Goal: Obtain resource: Download file/media

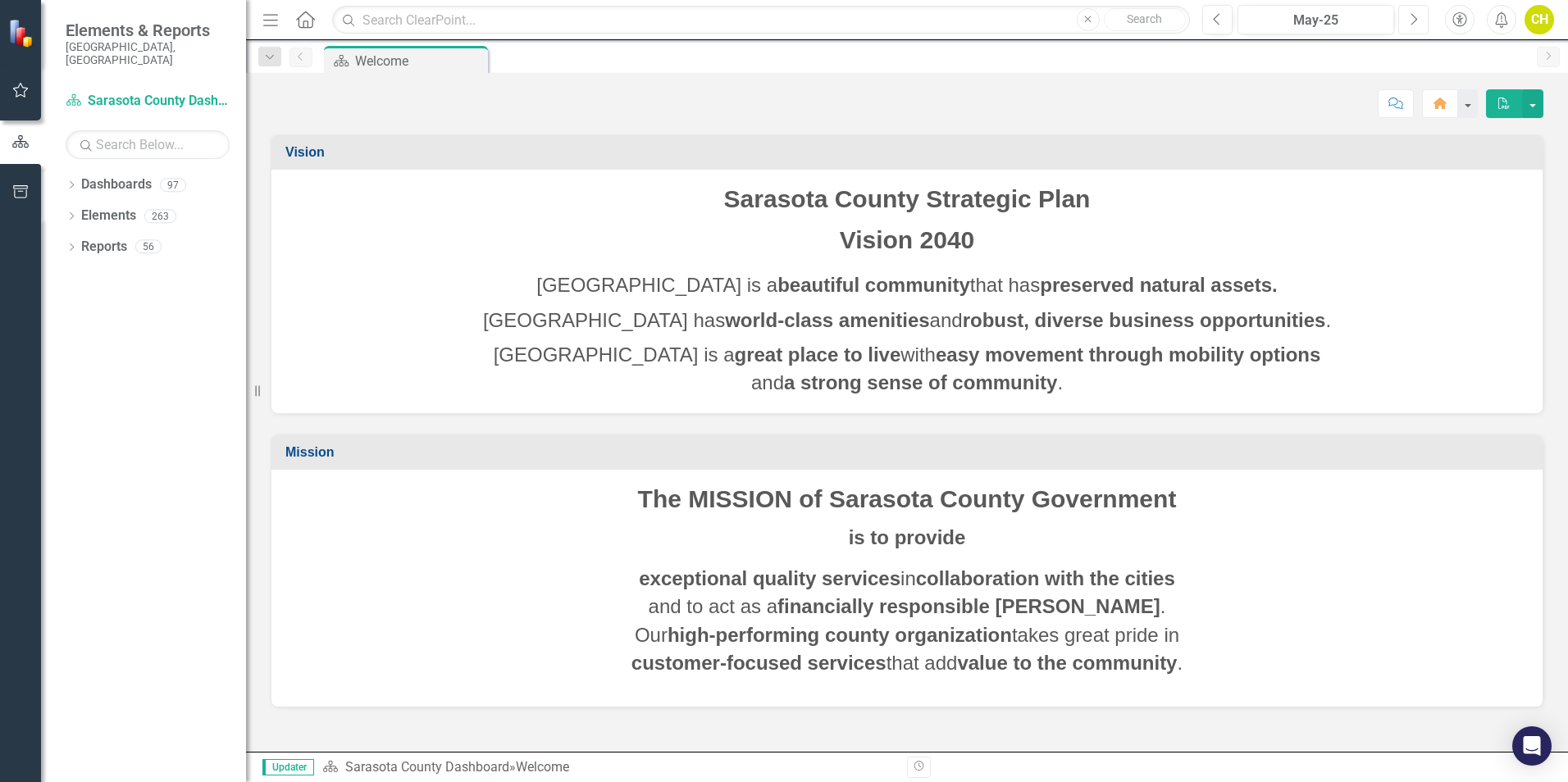
click at [1416, 17] on icon "button" at bounding box center [1414, 19] width 7 height 11
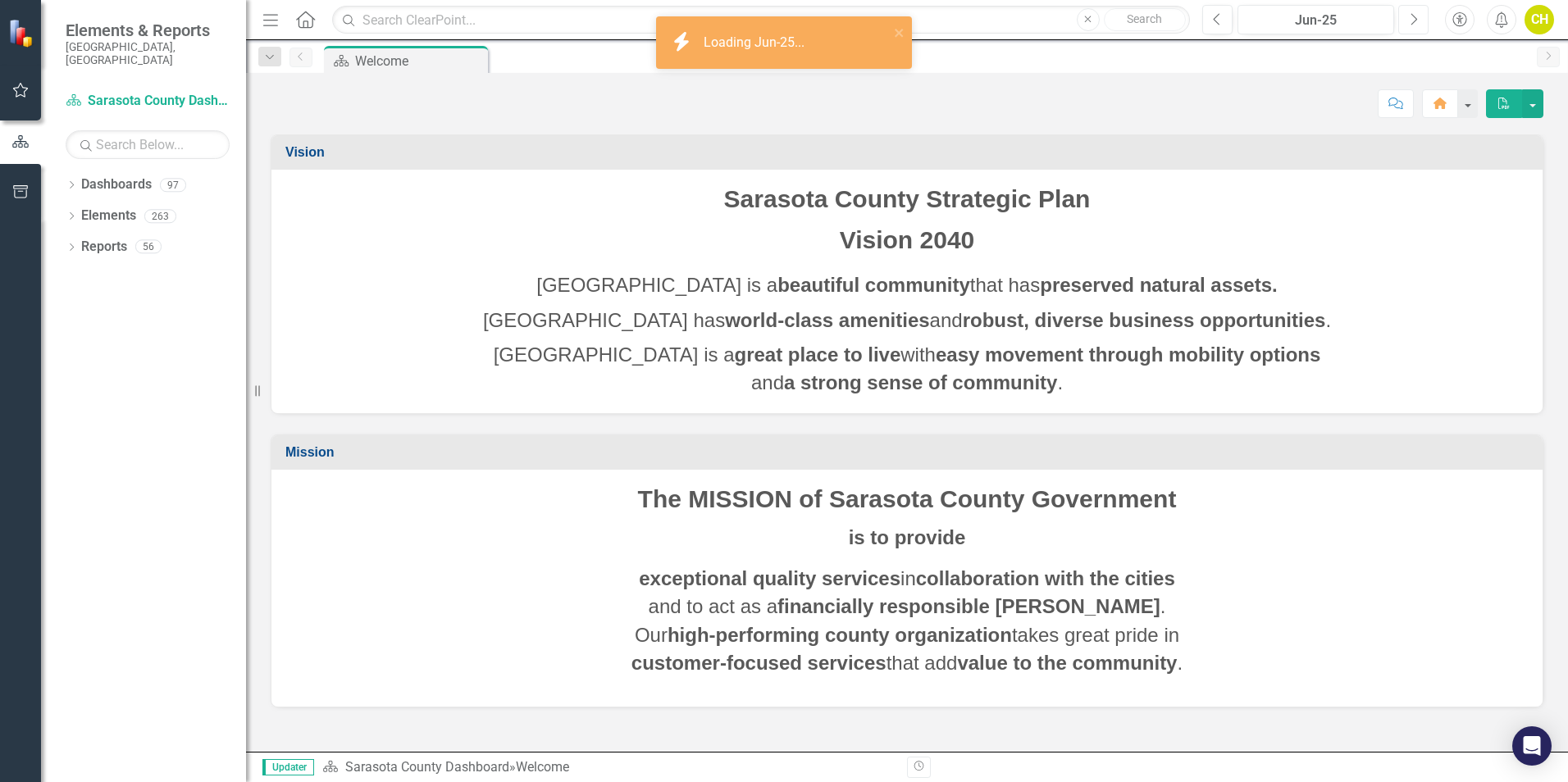
click at [1416, 17] on icon "button" at bounding box center [1414, 19] width 7 height 11
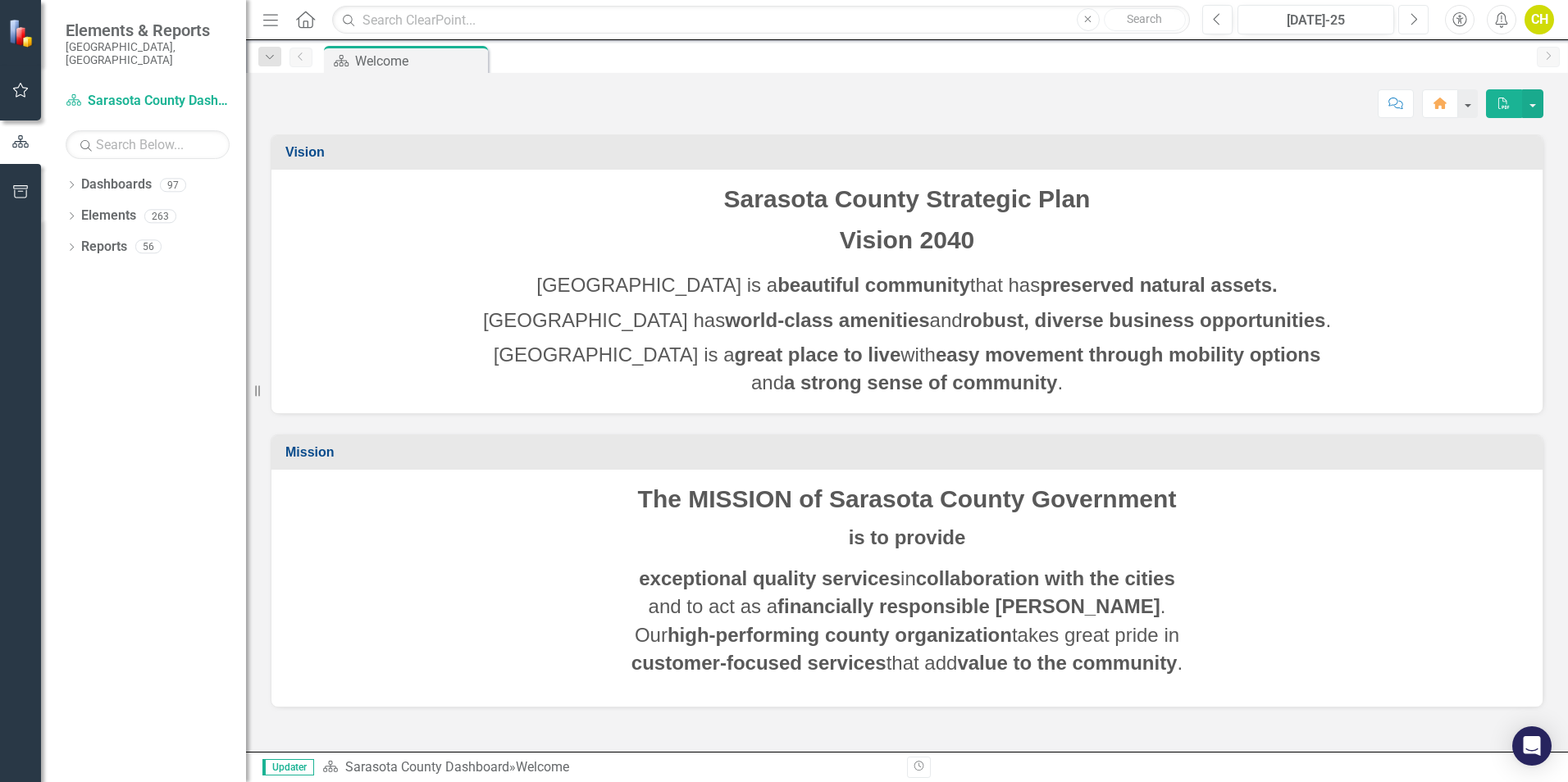
click at [1412, 18] on icon "Next" at bounding box center [1414, 20] width 9 height 15
click at [1214, 20] on icon "button" at bounding box center [1216, 19] width 7 height 11
click at [68, 182] on icon "Dropdown" at bounding box center [71, 187] width 11 height 9
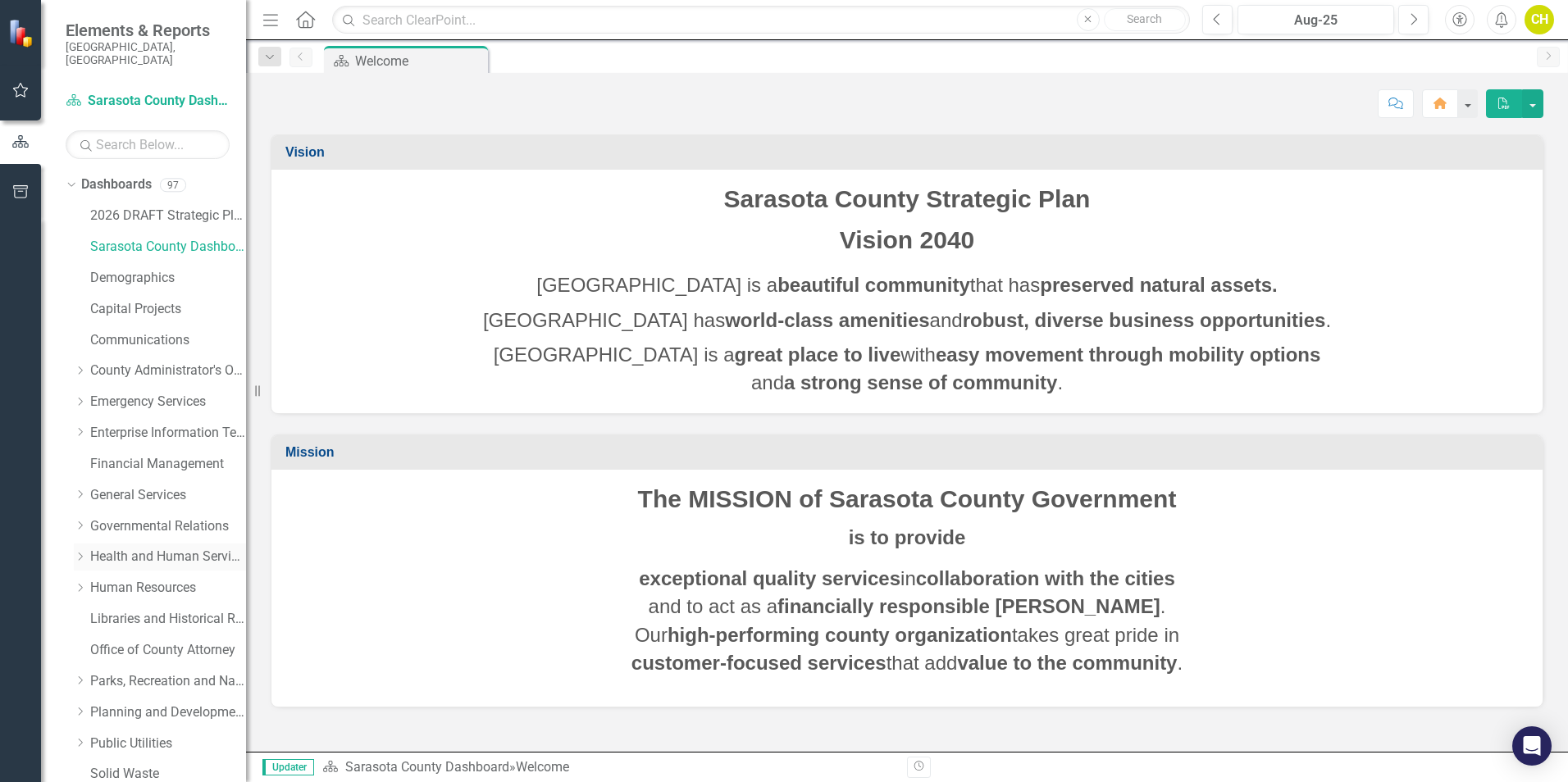
click at [104, 548] on link "Health and Human Services" at bounding box center [168, 557] width 156 height 19
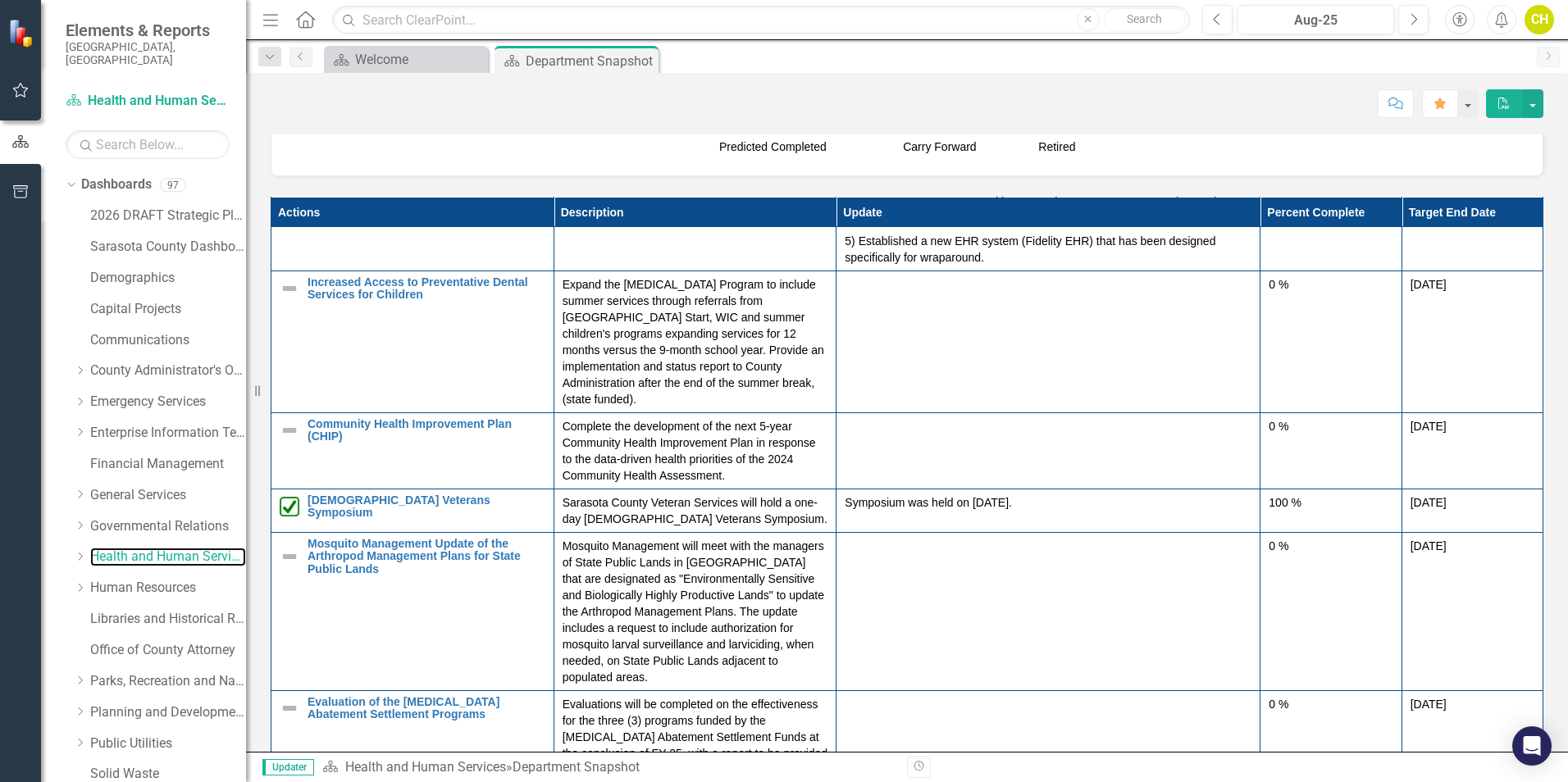
scroll to position [1968, 0]
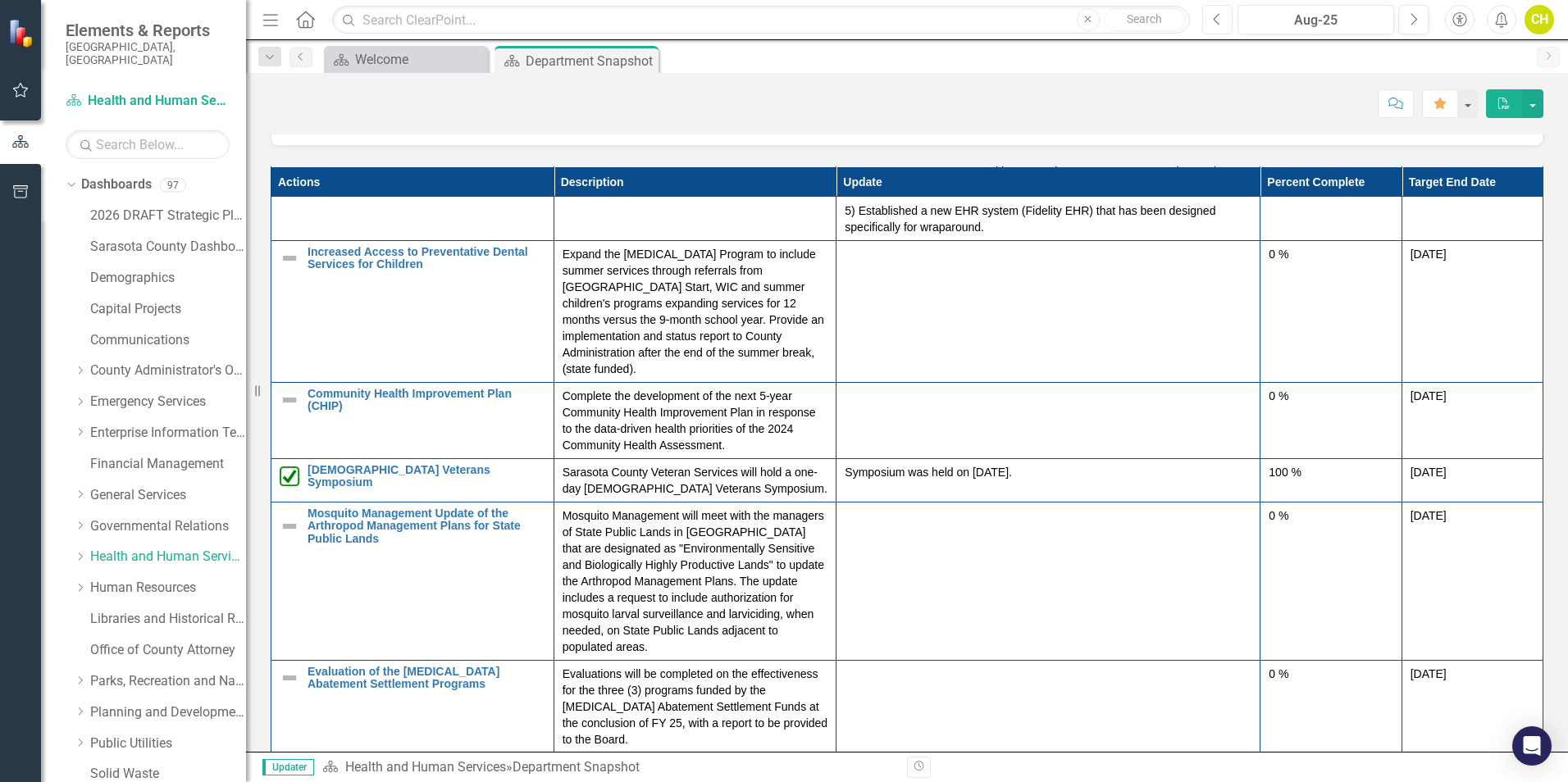
click at [1212, 19] on button "Previous" at bounding box center [1217, 19] width 30 height 29
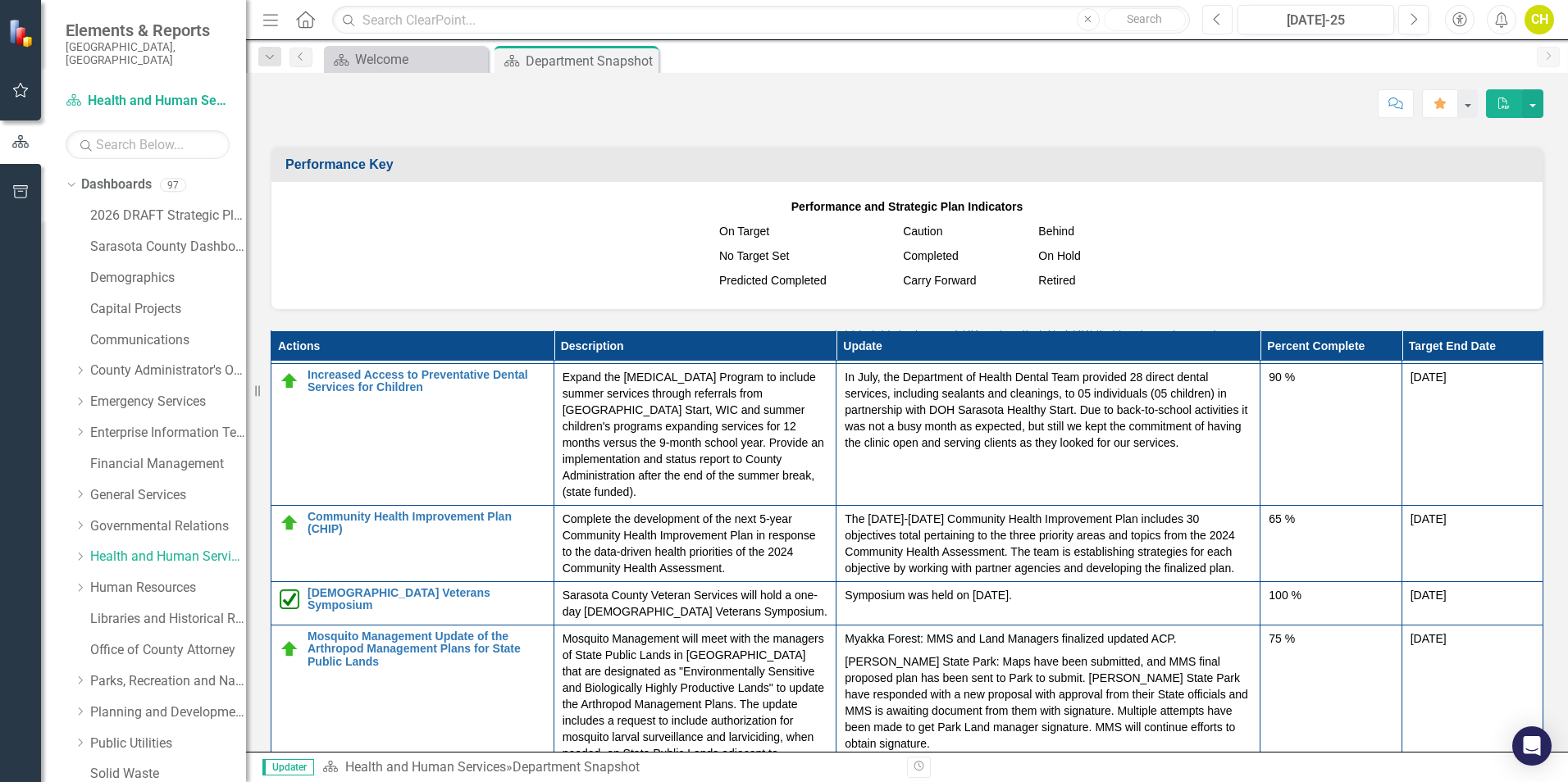
scroll to position [820, 0]
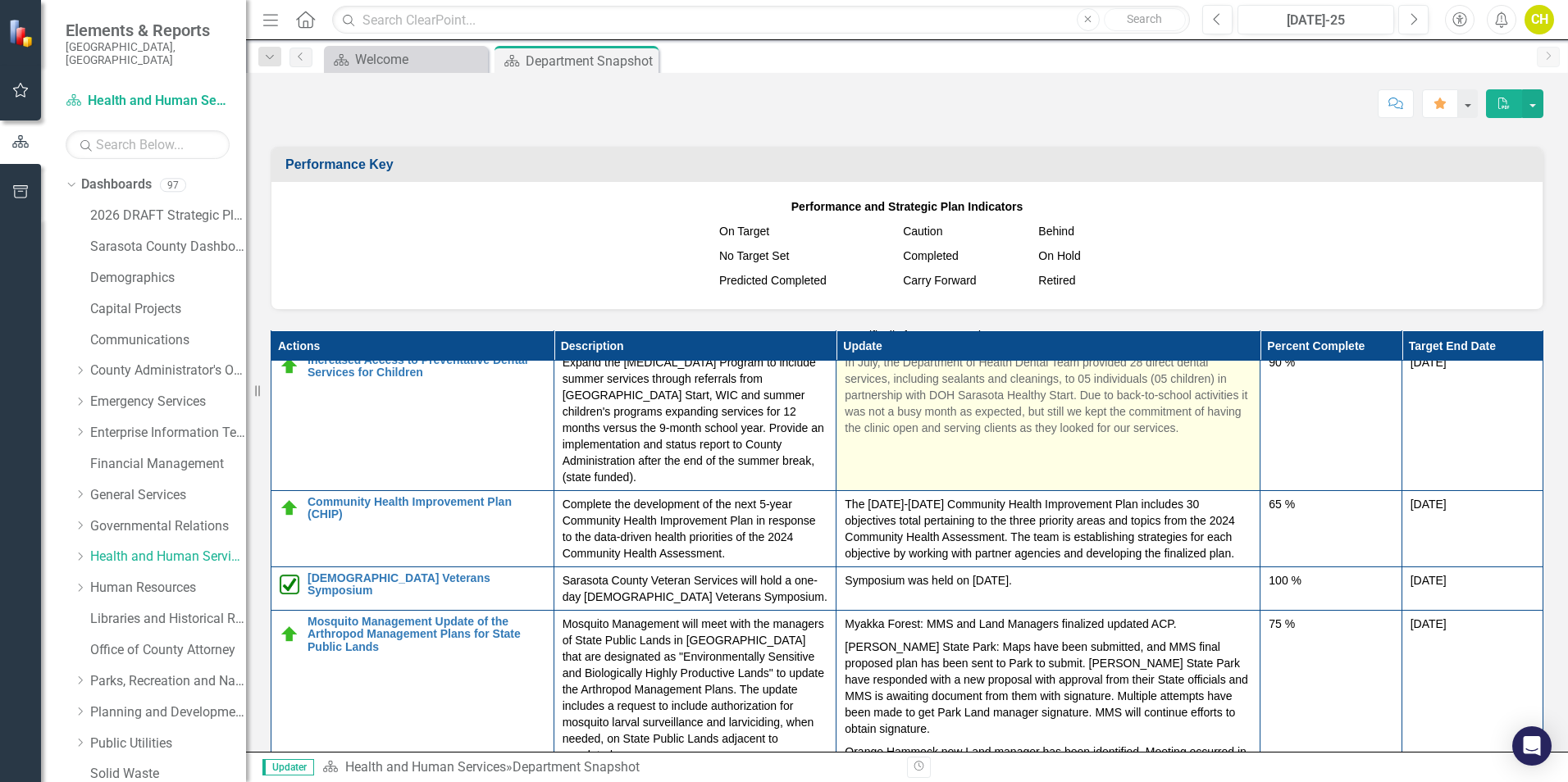
drag, startPoint x: 835, startPoint y: 392, endPoint x: 942, endPoint y: 396, distance: 107.1
click at [939, 395] on p "In July, the Department of Health Dental Team provided 28 direct dental service…" at bounding box center [1048, 395] width 407 height 82
drag, startPoint x: 1211, startPoint y: 462, endPoint x: 955, endPoint y: 450, distance: 256.3
click at [956, 436] on p "In July, the Department of Health Dental Team provided 28 direct dental service…" at bounding box center [1048, 395] width 407 height 82
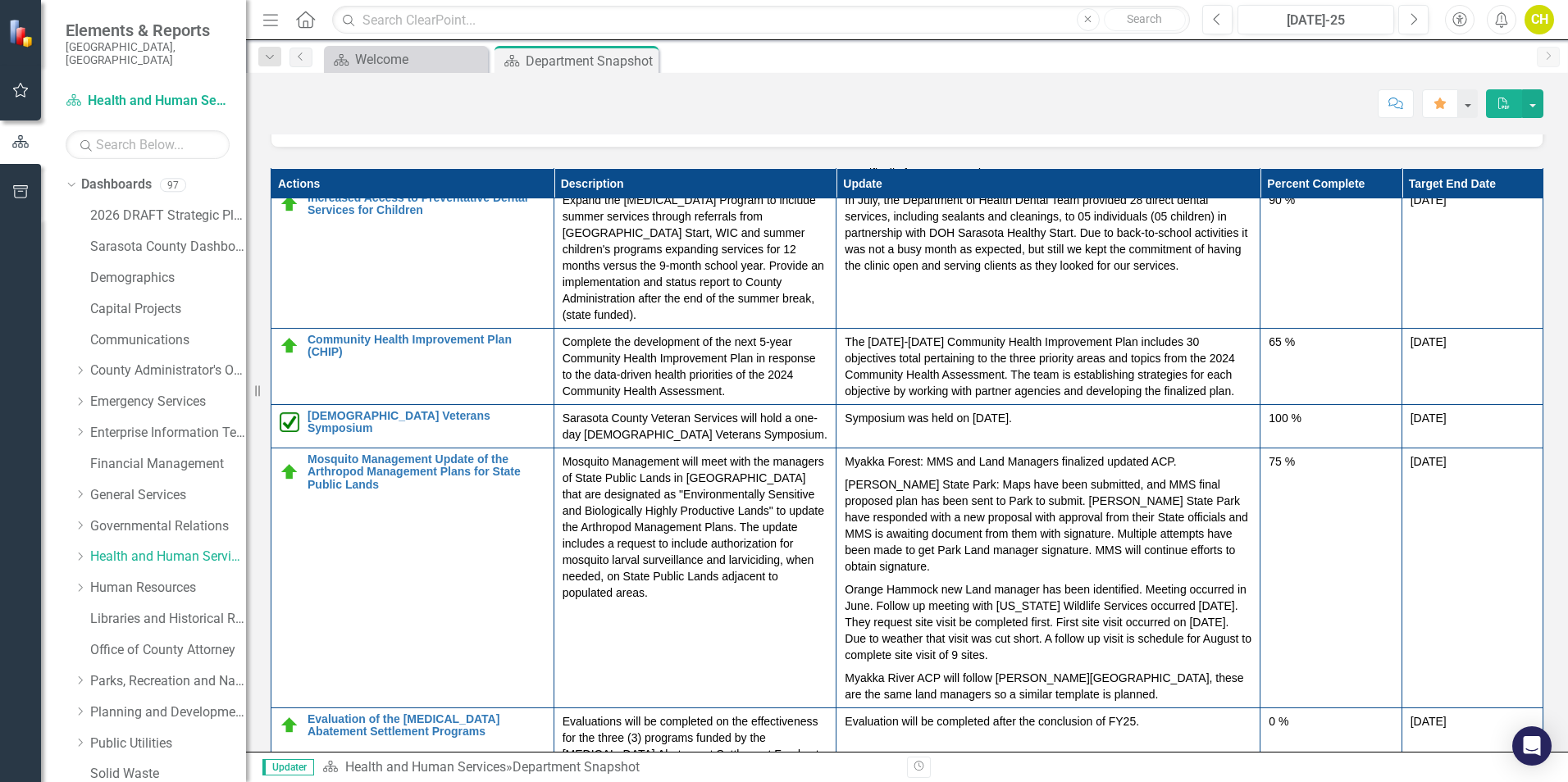
scroll to position [1968, 0]
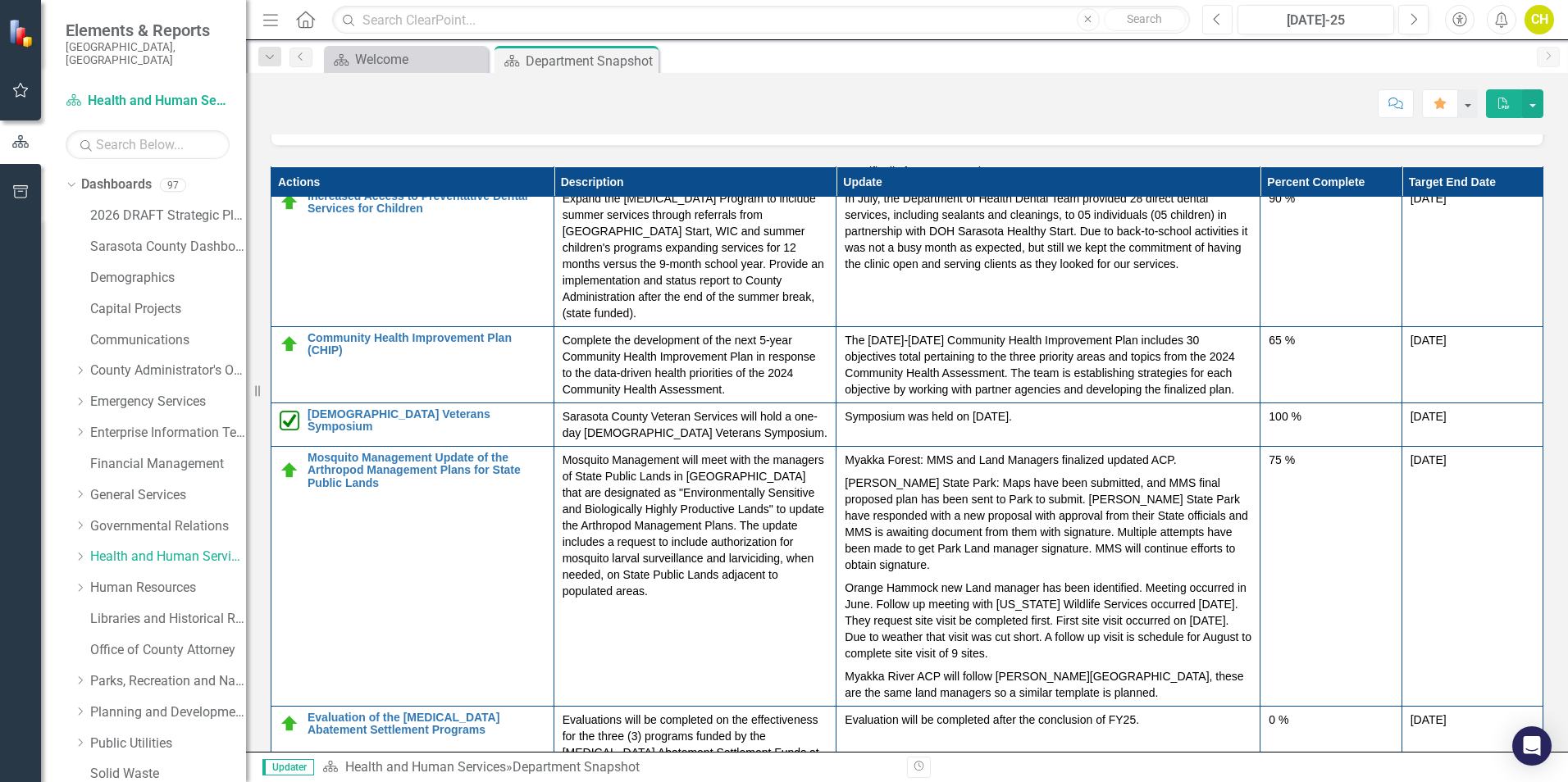
click at [1214, 18] on icon "Previous" at bounding box center [1218, 20] width 9 height 15
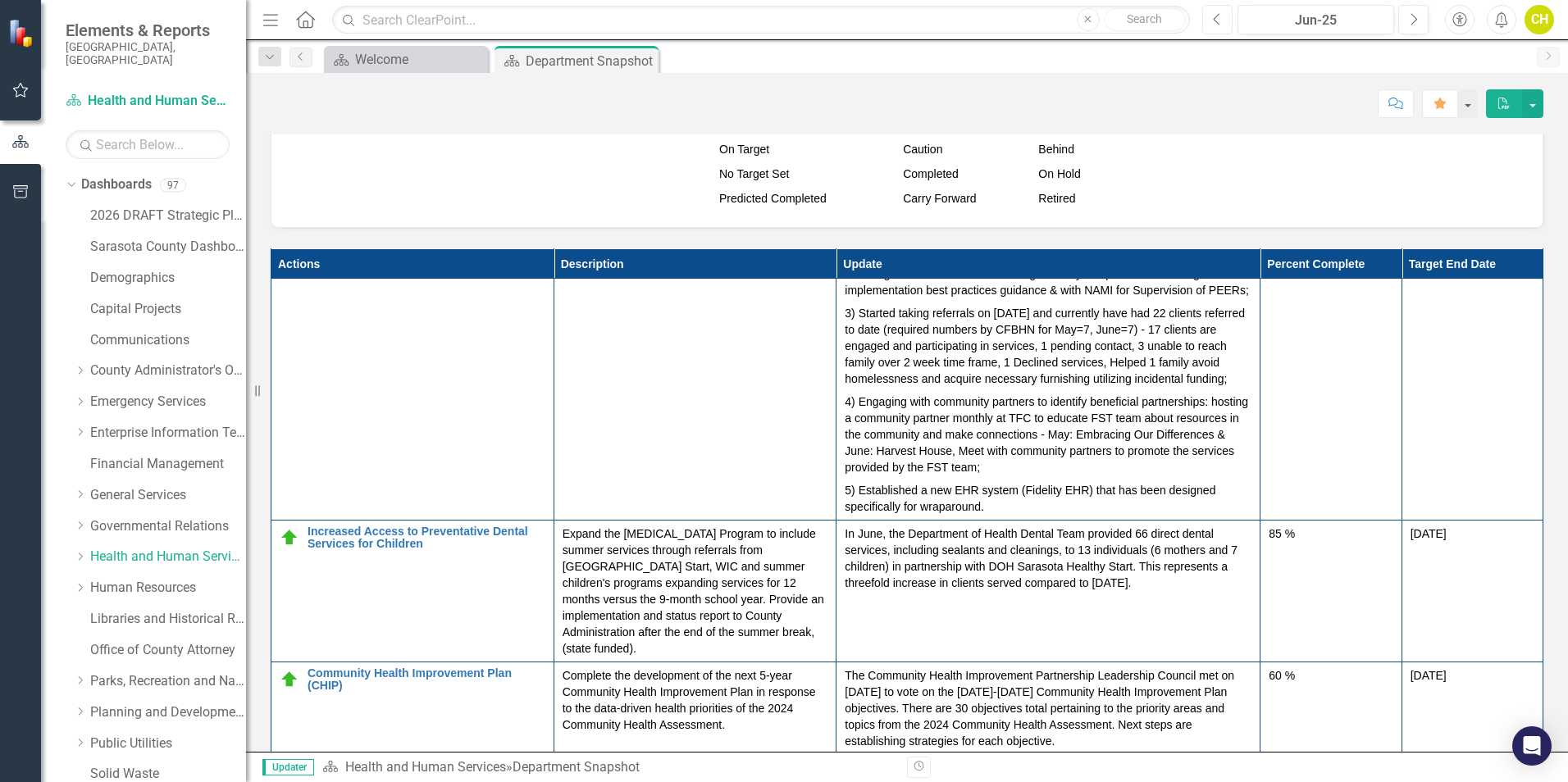
scroll to position [574, 0]
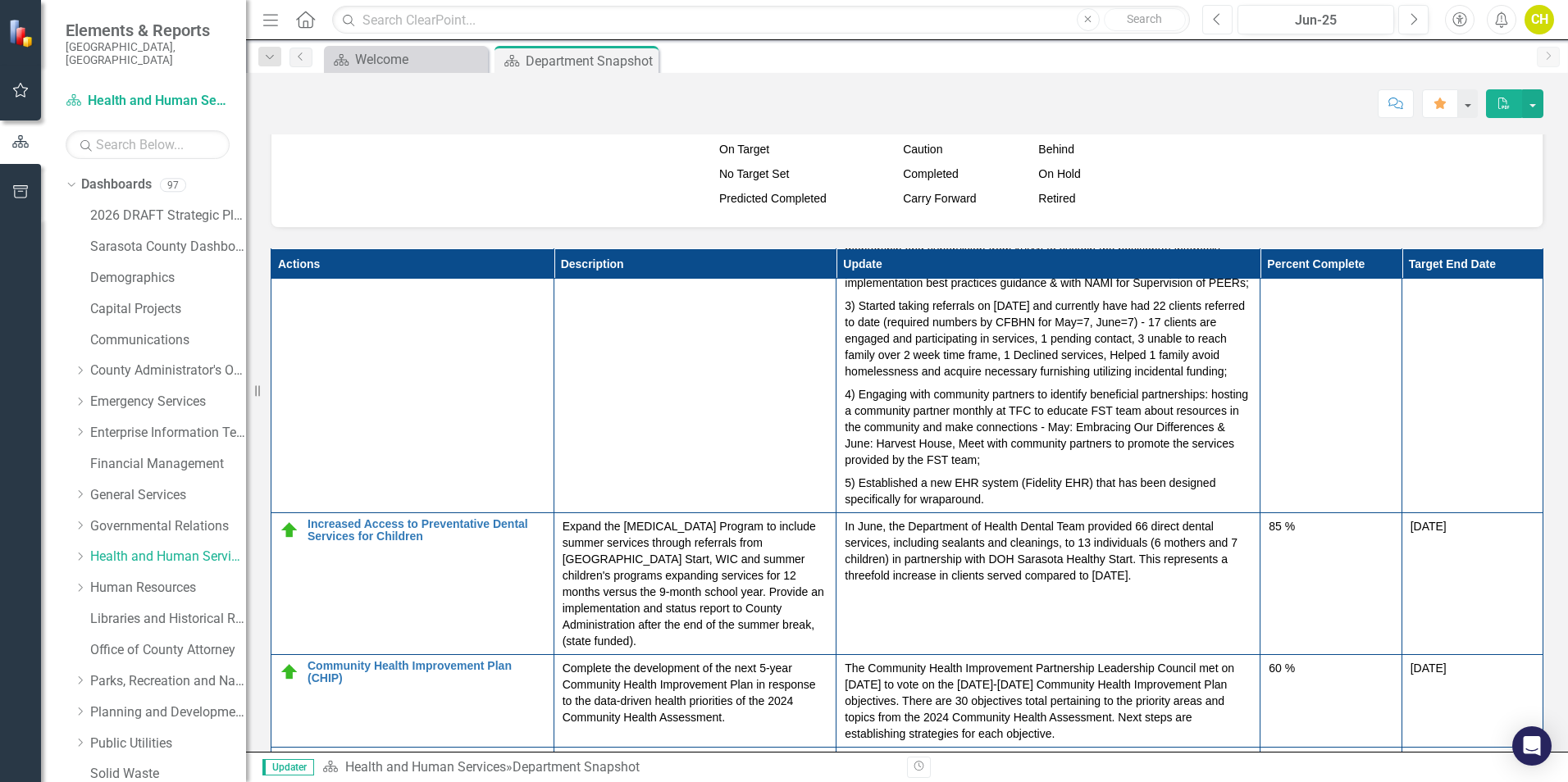
click at [1216, 19] on icon "Previous" at bounding box center [1218, 20] width 9 height 15
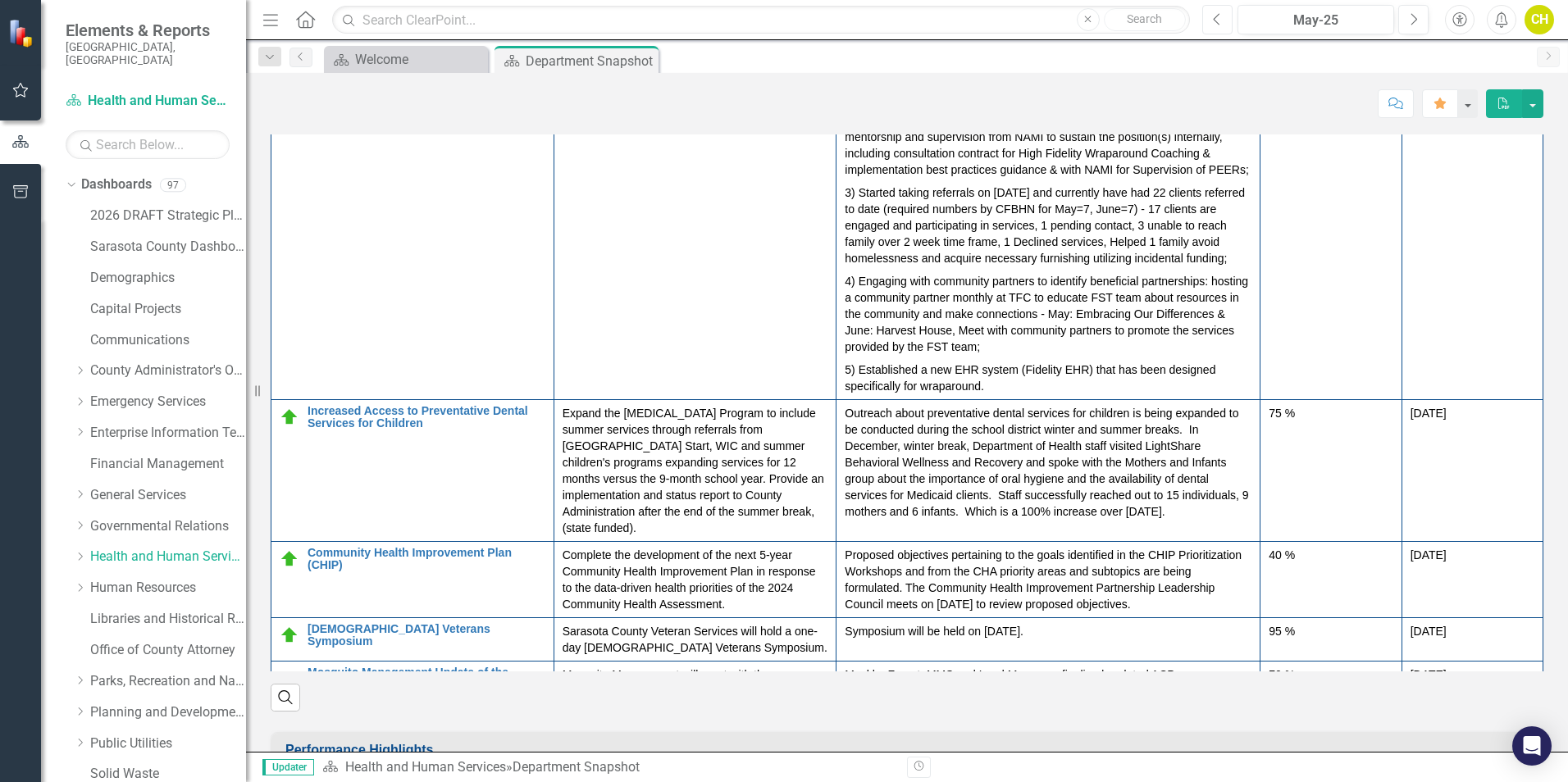
scroll to position [574, 0]
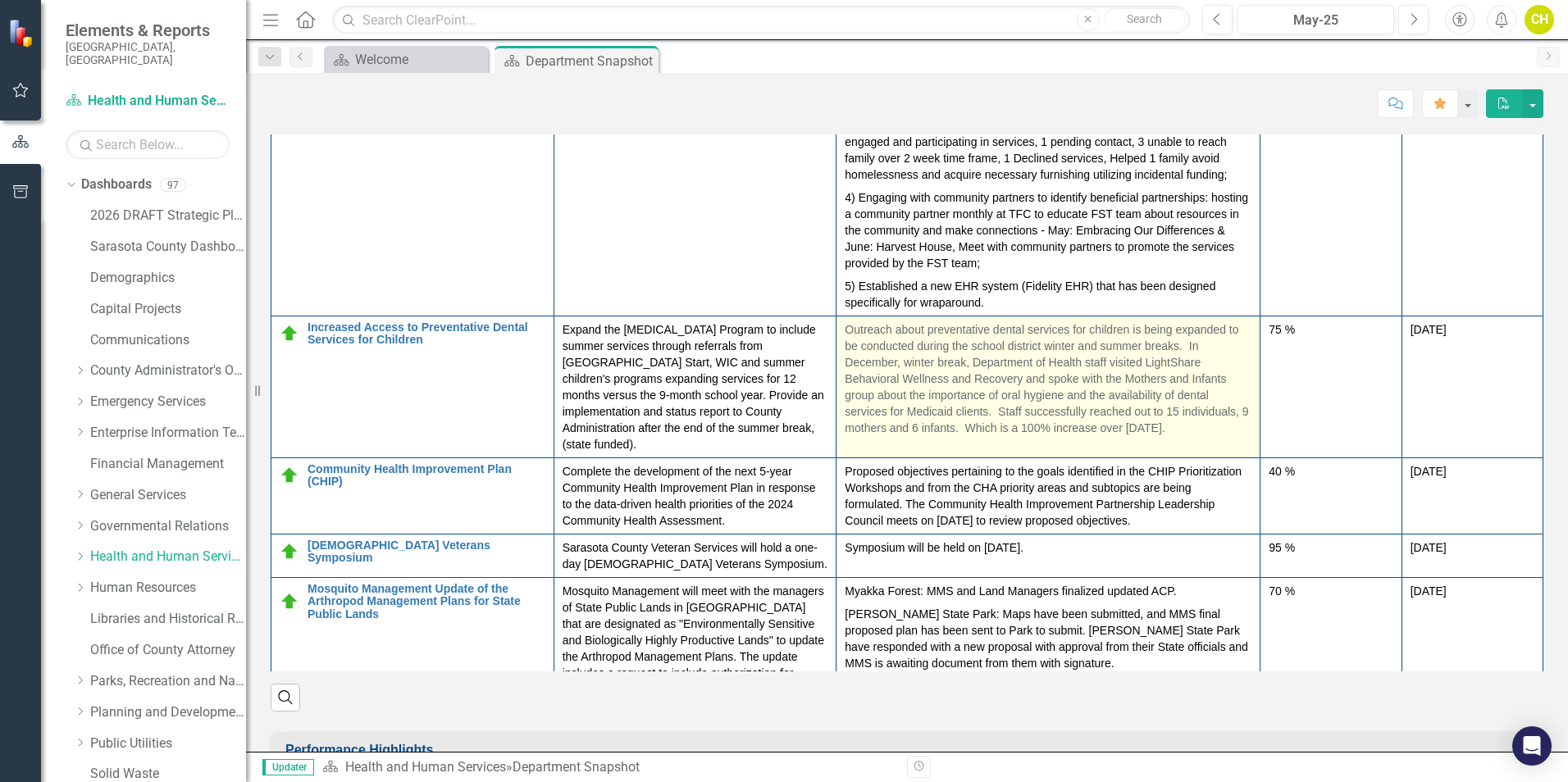
drag, startPoint x: 837, startPoint y: 377, endPoint x: 870, endPoint y: 377, distance: 33.0
click at [870, 377] on p "Outreach about preventative dental services for children is being expanded to b…" at bounding box center [1048, 379] width 407 height 114
drag, startPoint x: 1215, startPoint y: 481, endPoint x: 1143, endPoint y: 474, distance: 72.3
click at [1143, 436] on p "Outreach about preventative dental services for children is being expanded to b…" at bounding box center [1048, 379] width 407 height 114
drag, startPoint x: 976, startPoint y: 431, endPoint x: 919, endPoint y: 425, distance: 57.3
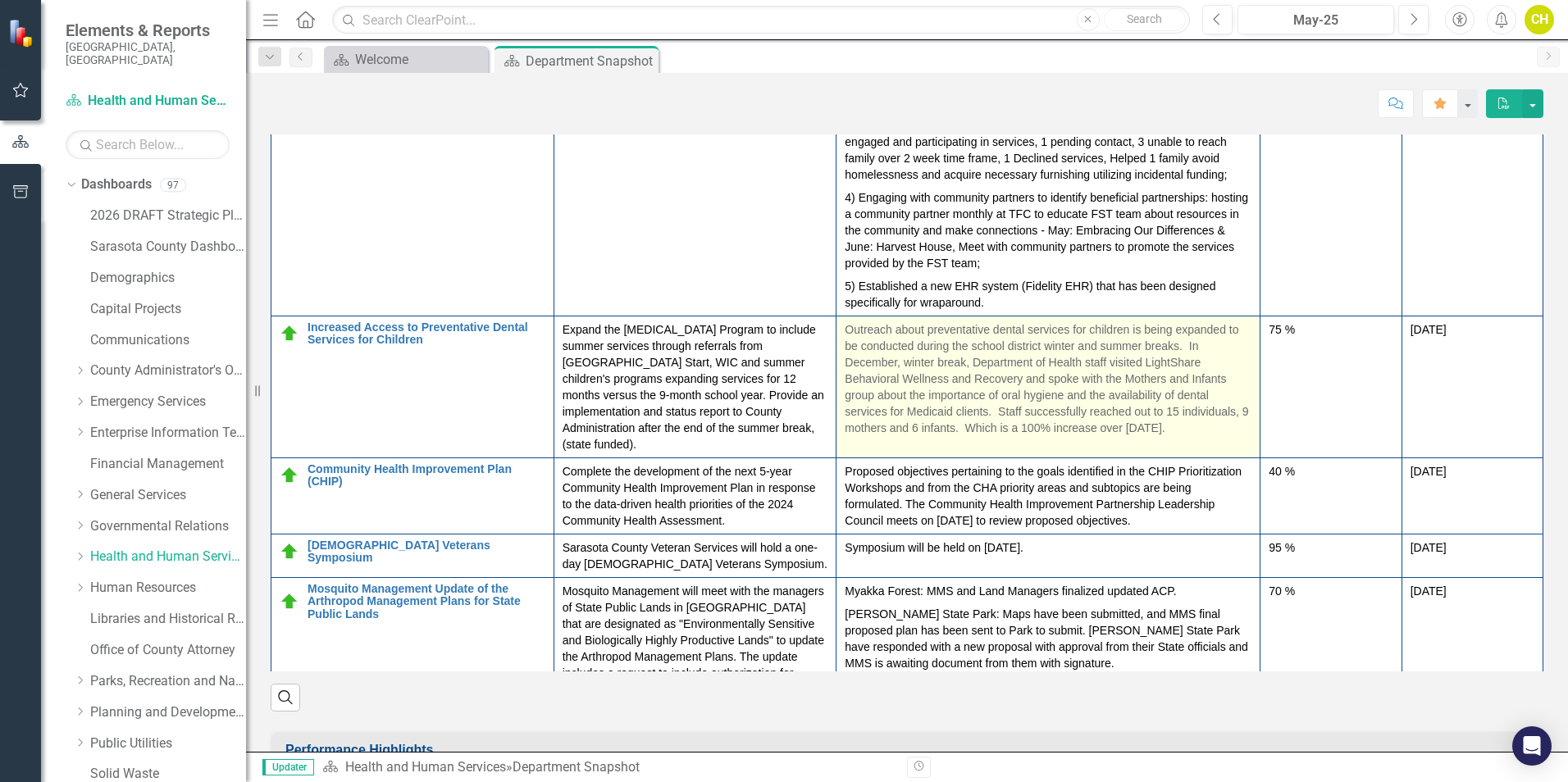
drag, startPoint x: 919, startPoint y: 425, endPoint x: 1077, endPoint y: 442, distance: 158.9
click at [1077, 436] on p "Outreach about preventative dental services for children is being expanded to b…" at bounding box center [1048, 379] width 407 height 114
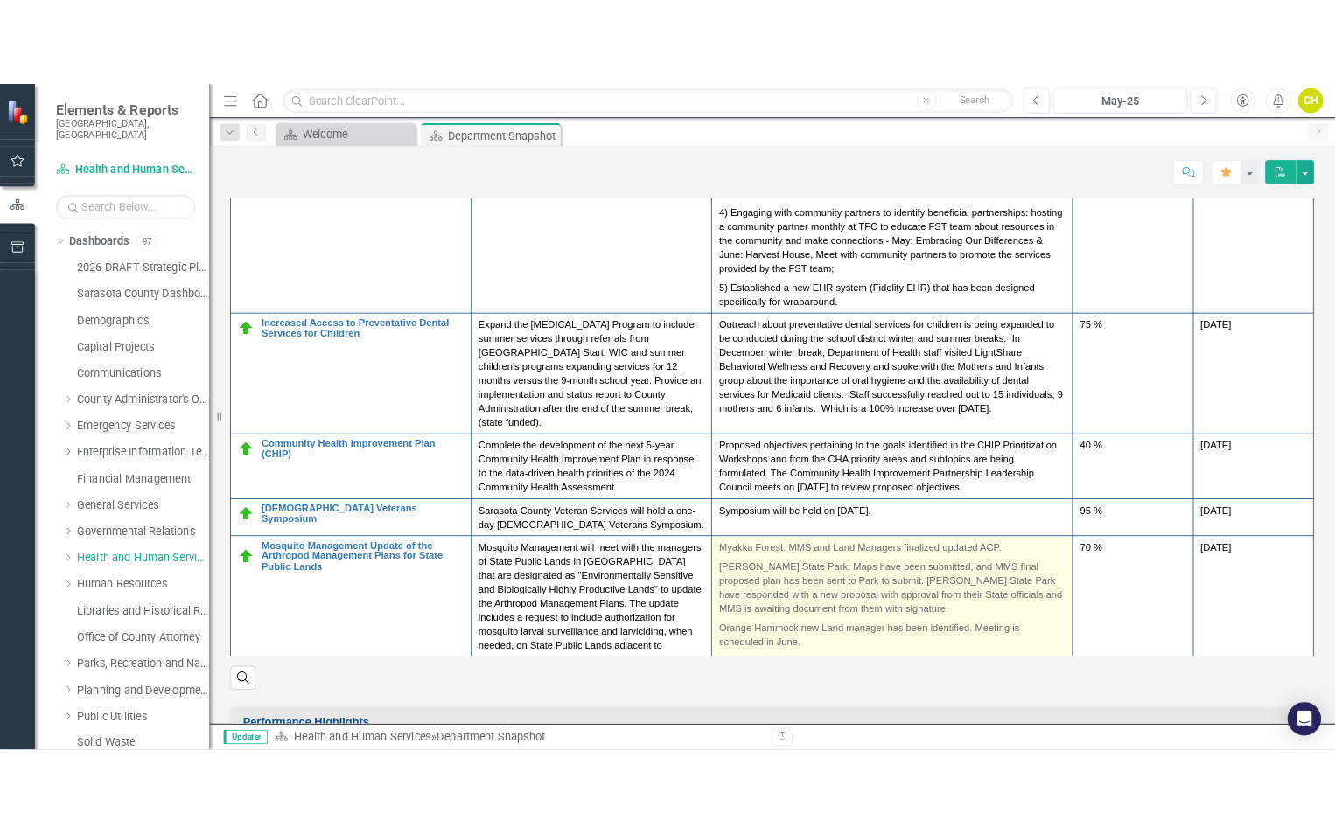
scroll to position [644, 0]
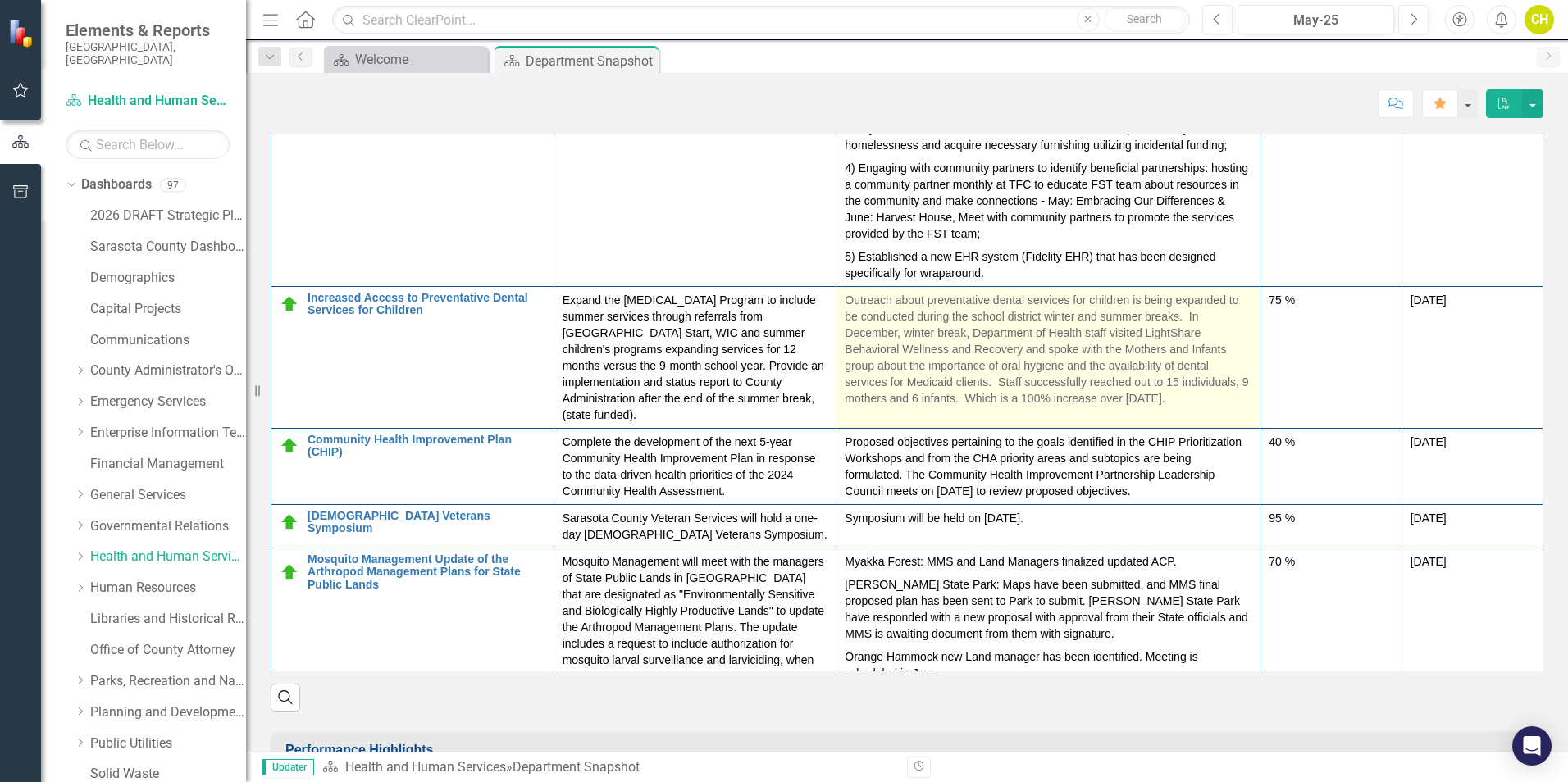
drag, startPoint x: 1219, startPoint y: 453, endPoint x: 1123, endPoint y: 421, distance: 101.2
click at [1119, 407] on p "Outreach about preventative dental services for children is being expanded to b…" at bounding box center [1048, 349] width 407 height 114
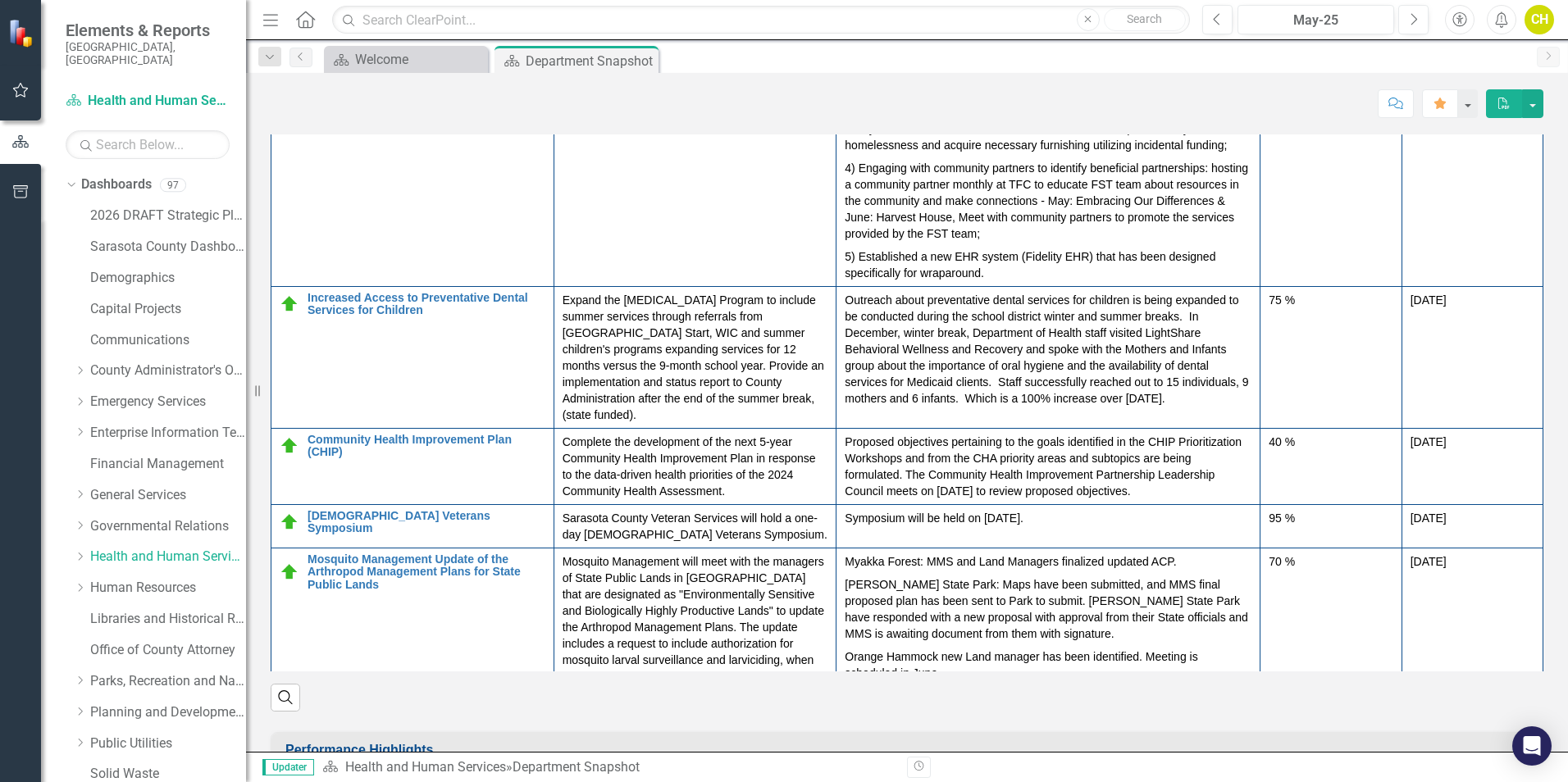
click at [1503, 100] on icon "button" at bounding box center [1504, 103] width 11 height 11
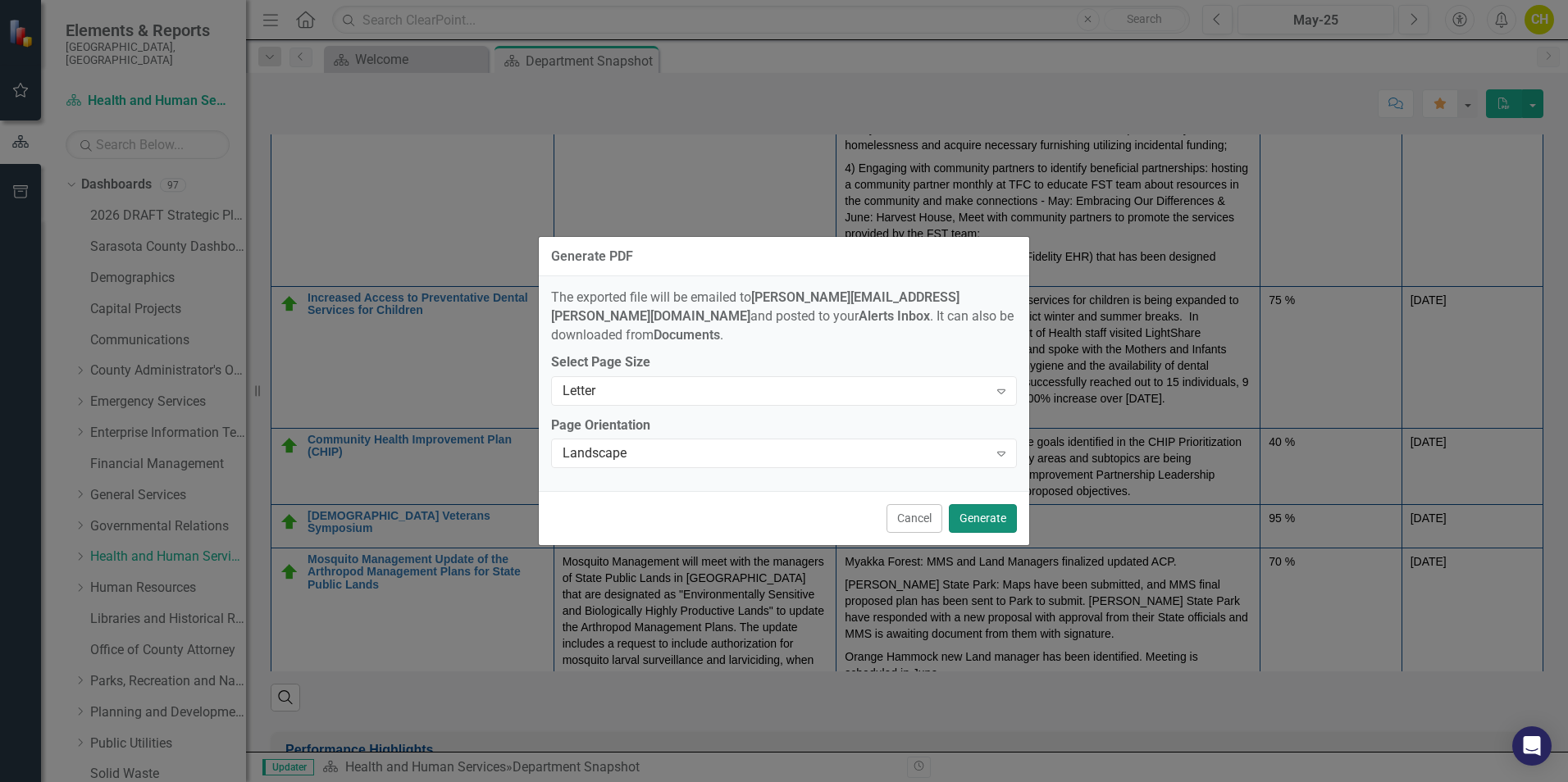
click at [991, 507] on button "Generate" at bounding box center [983, 519] width 68 height 29
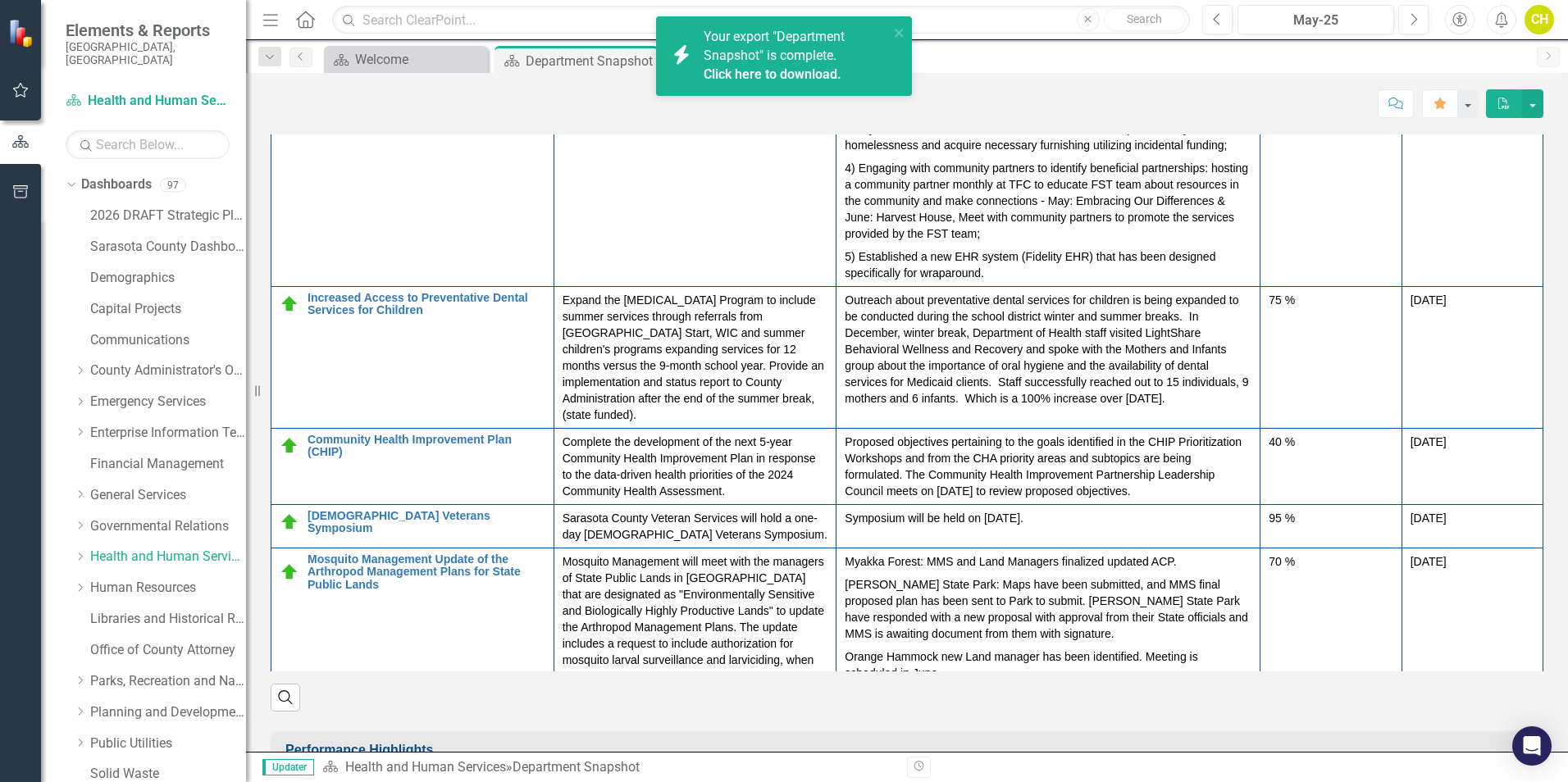
click at [798, 75] on link "Click here to download." at bounding box center [772, 74] width 138 height 16
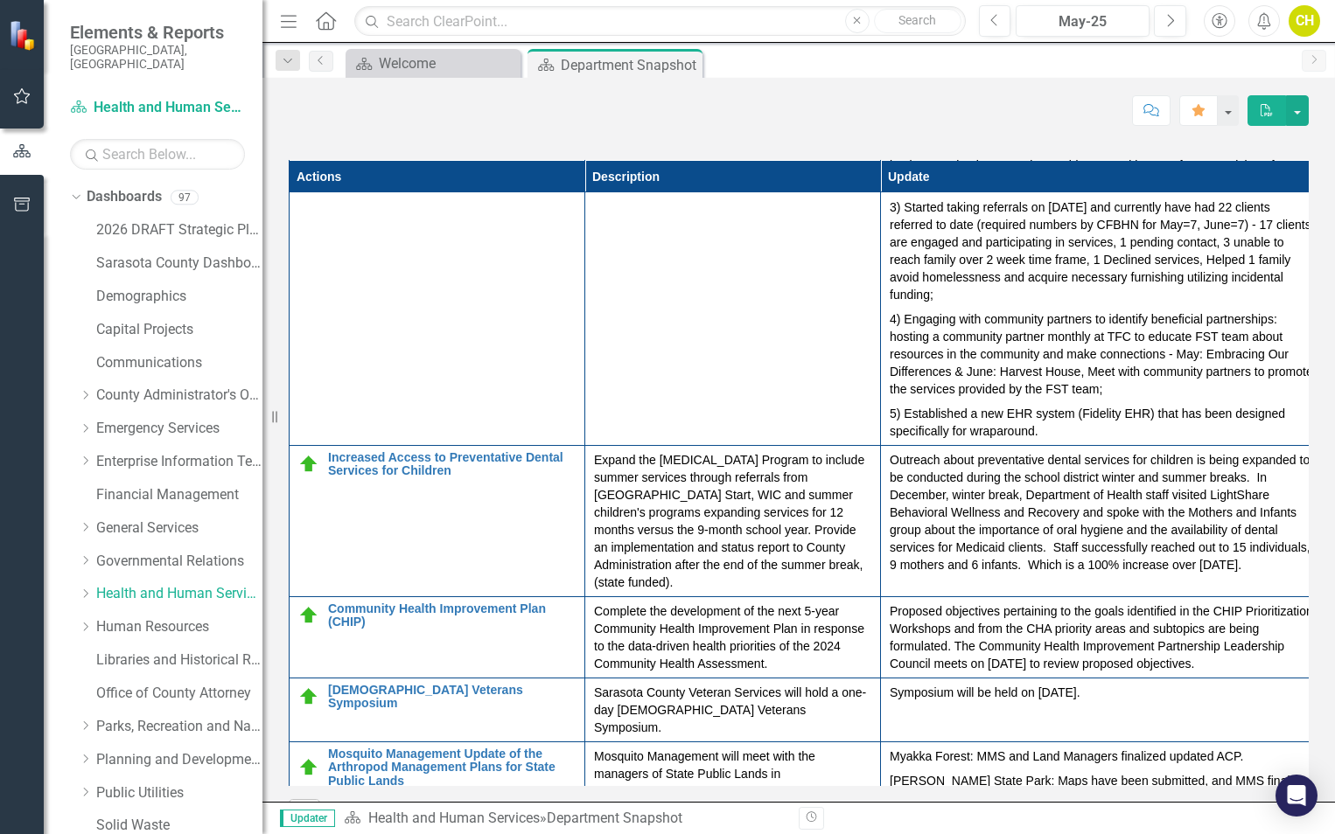
scroll to position [2270, 0]
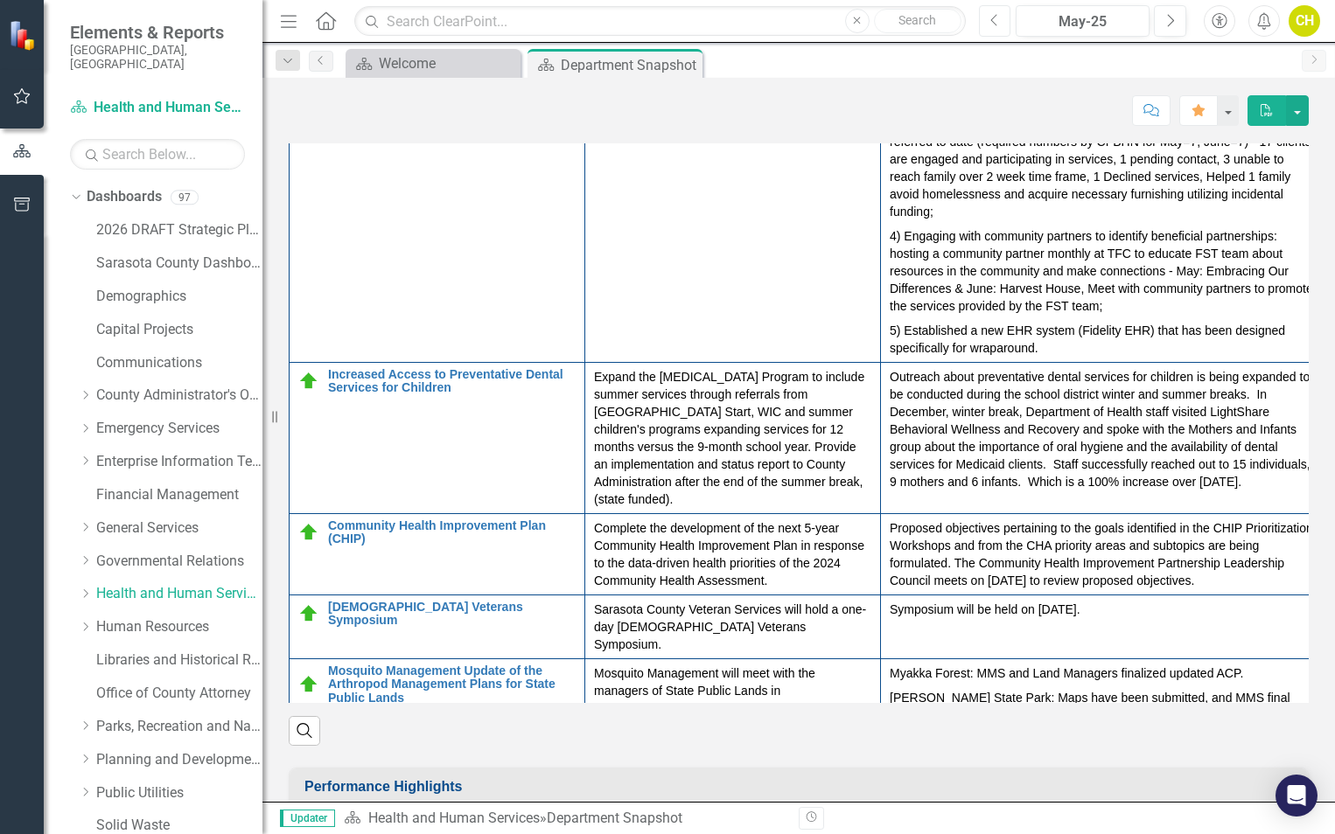
click at [992, 21] on icon "button" at bounding box center [993, 20] width 7 height 12
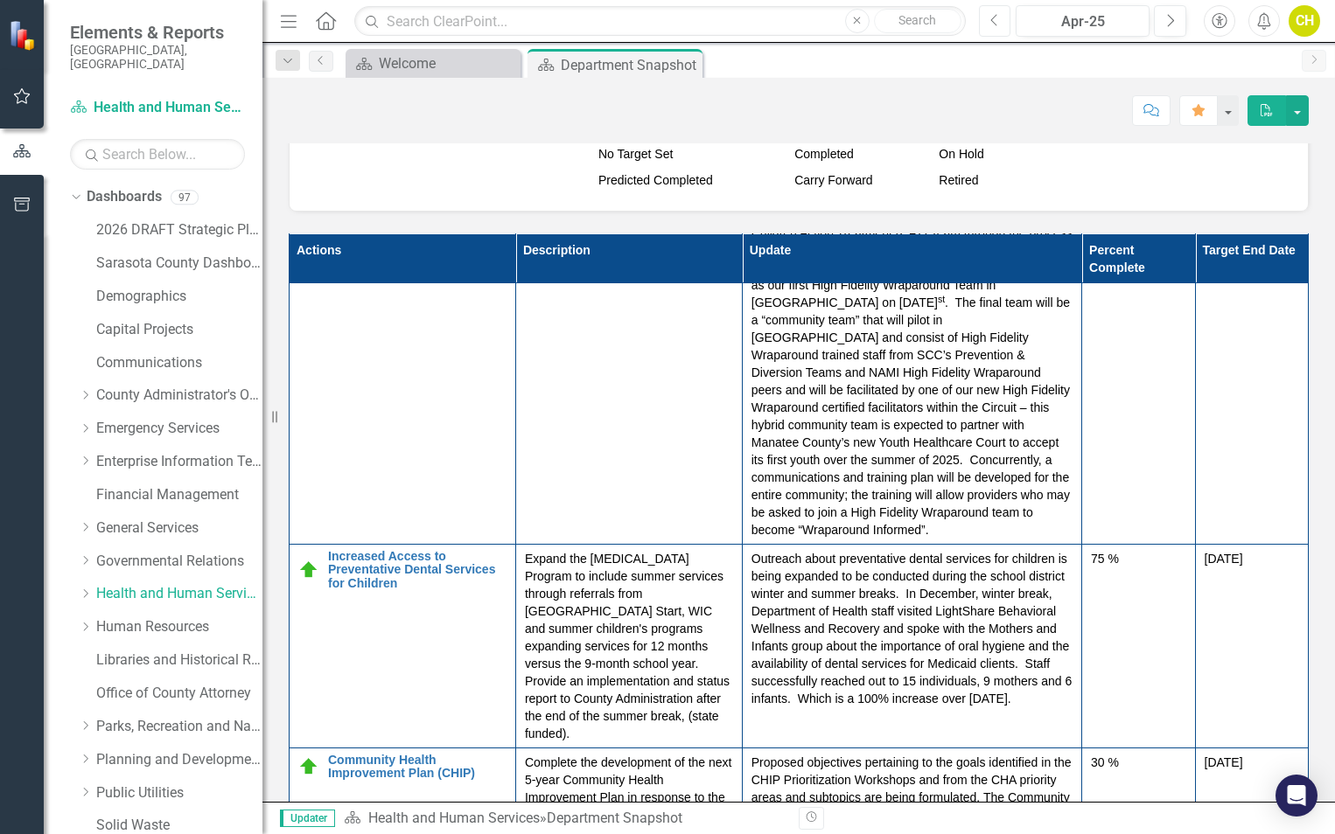
scroll to position [962, 0]
